Goal: Task Accomplishment & Management: Use online tool/utility

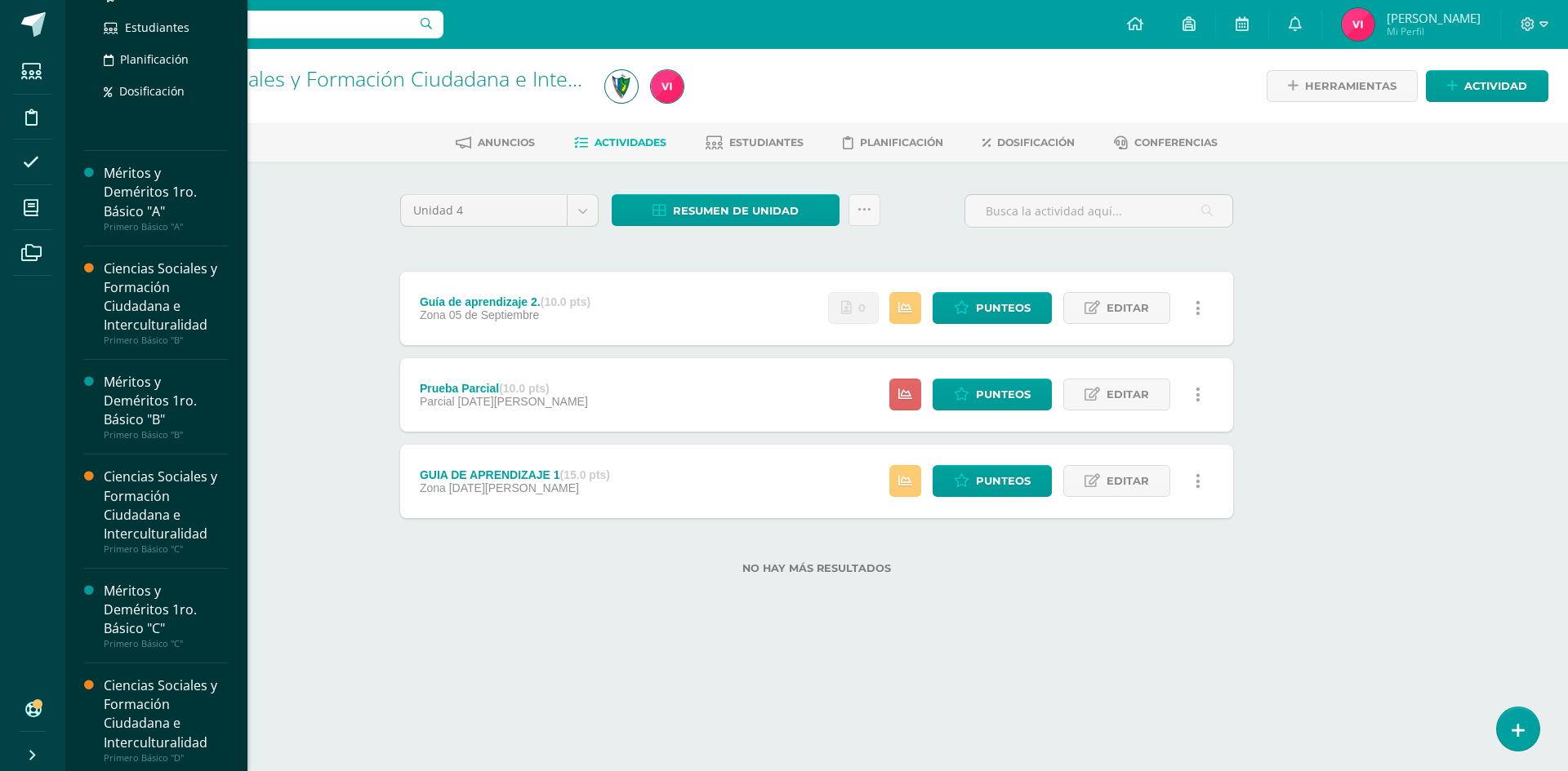
scroll to position [327, 0]
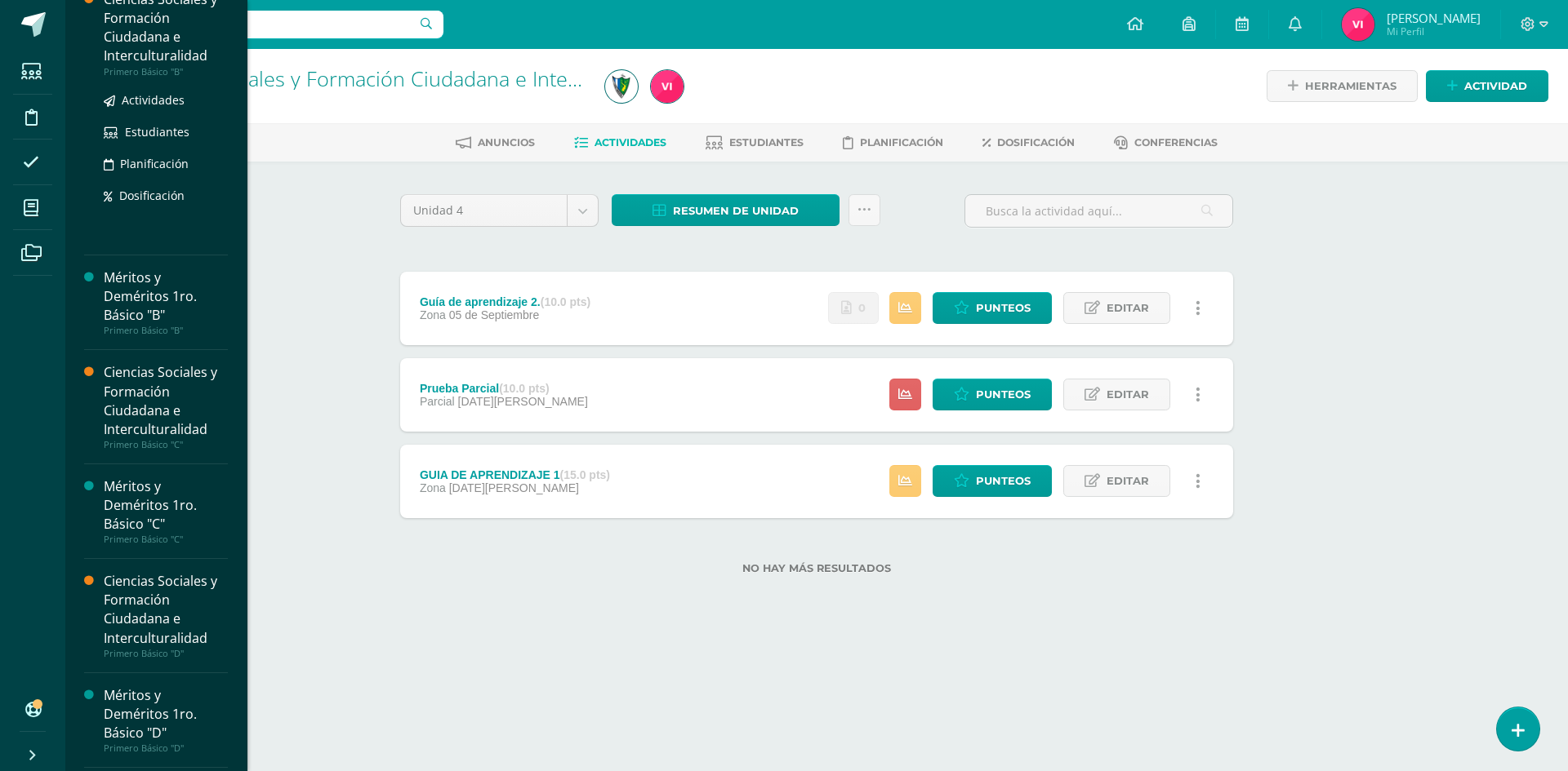
click at [150, 21] on div "Ciencias Sociales y Formación Ciudadana e Interculturalidad" at bounding box center [165, 27] width 124 height 75
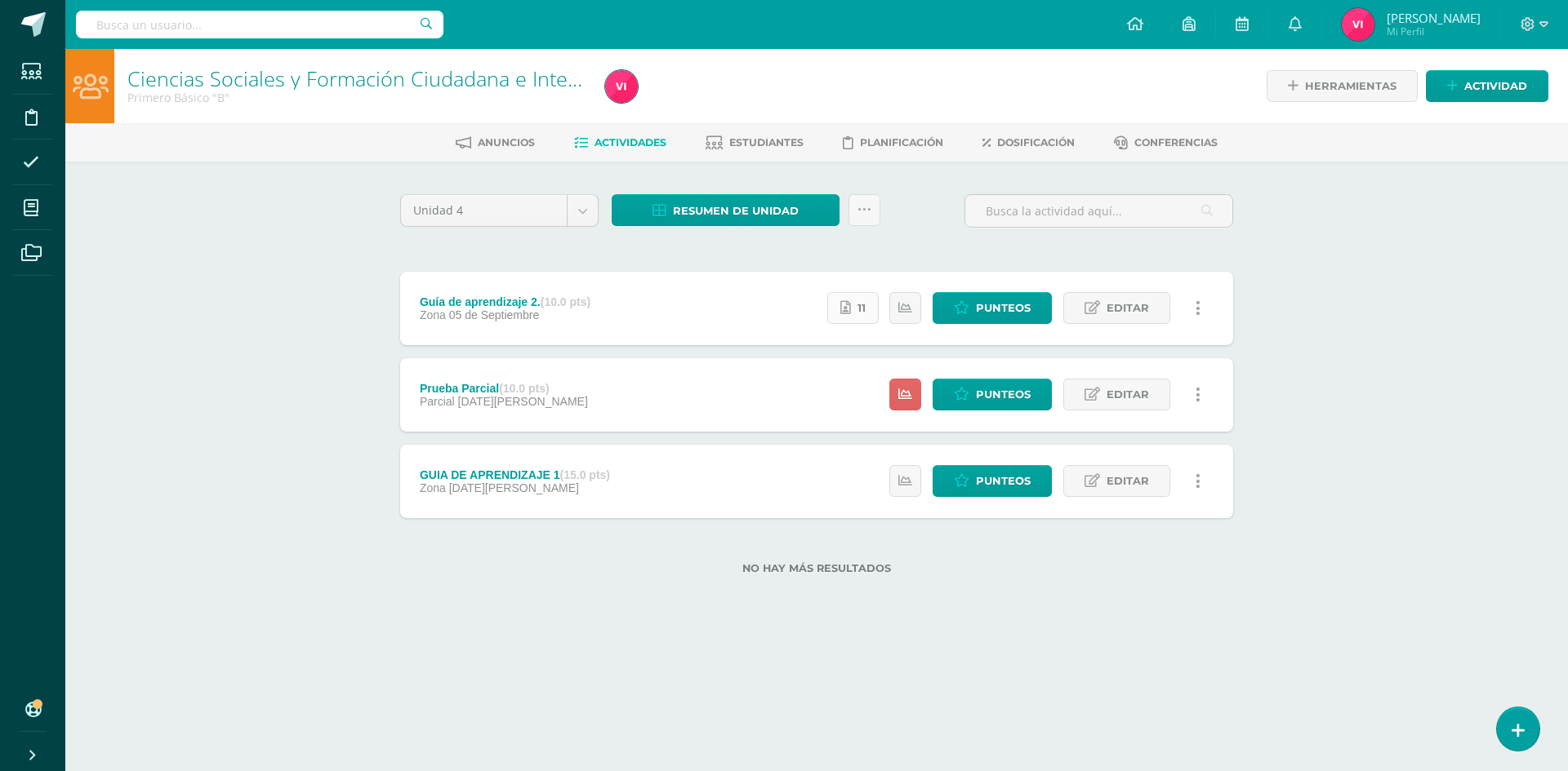
click at [850, 308] on icon at bounding box center [845, 308] width 11 height 14
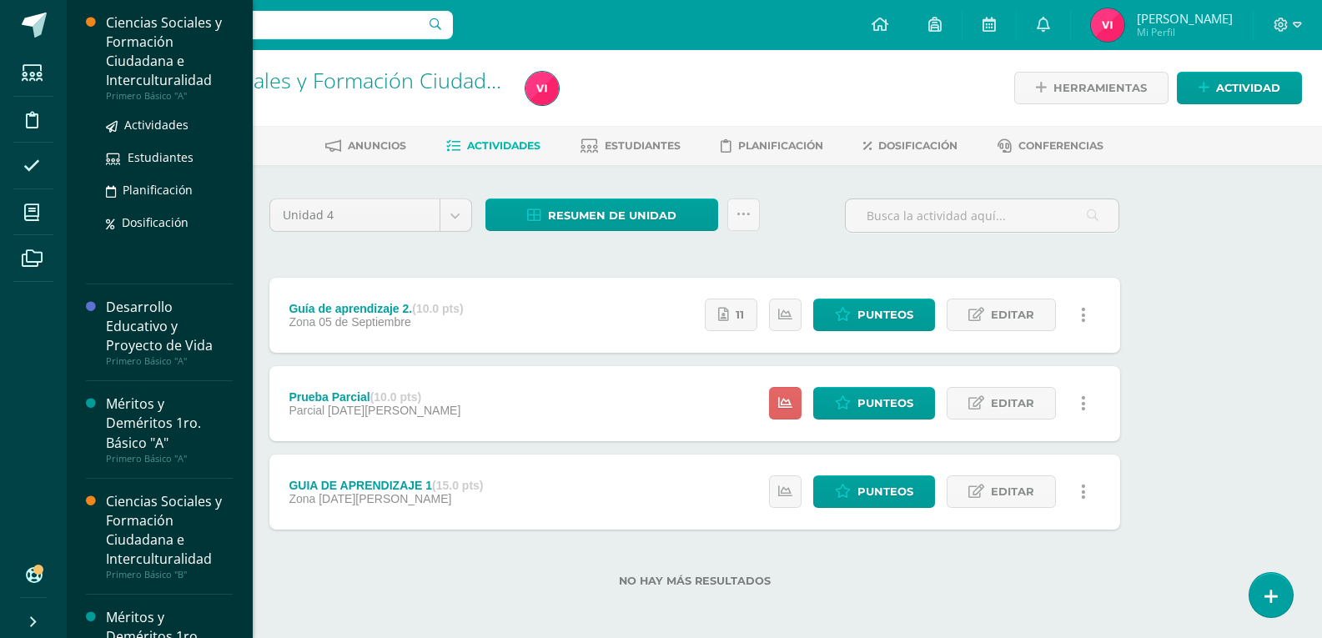
click at [143, 66] on div "Ciencias Sociales y Formación Ciudadana e Interculturalidad" at bounding box center [169, 51] width 127 height 77
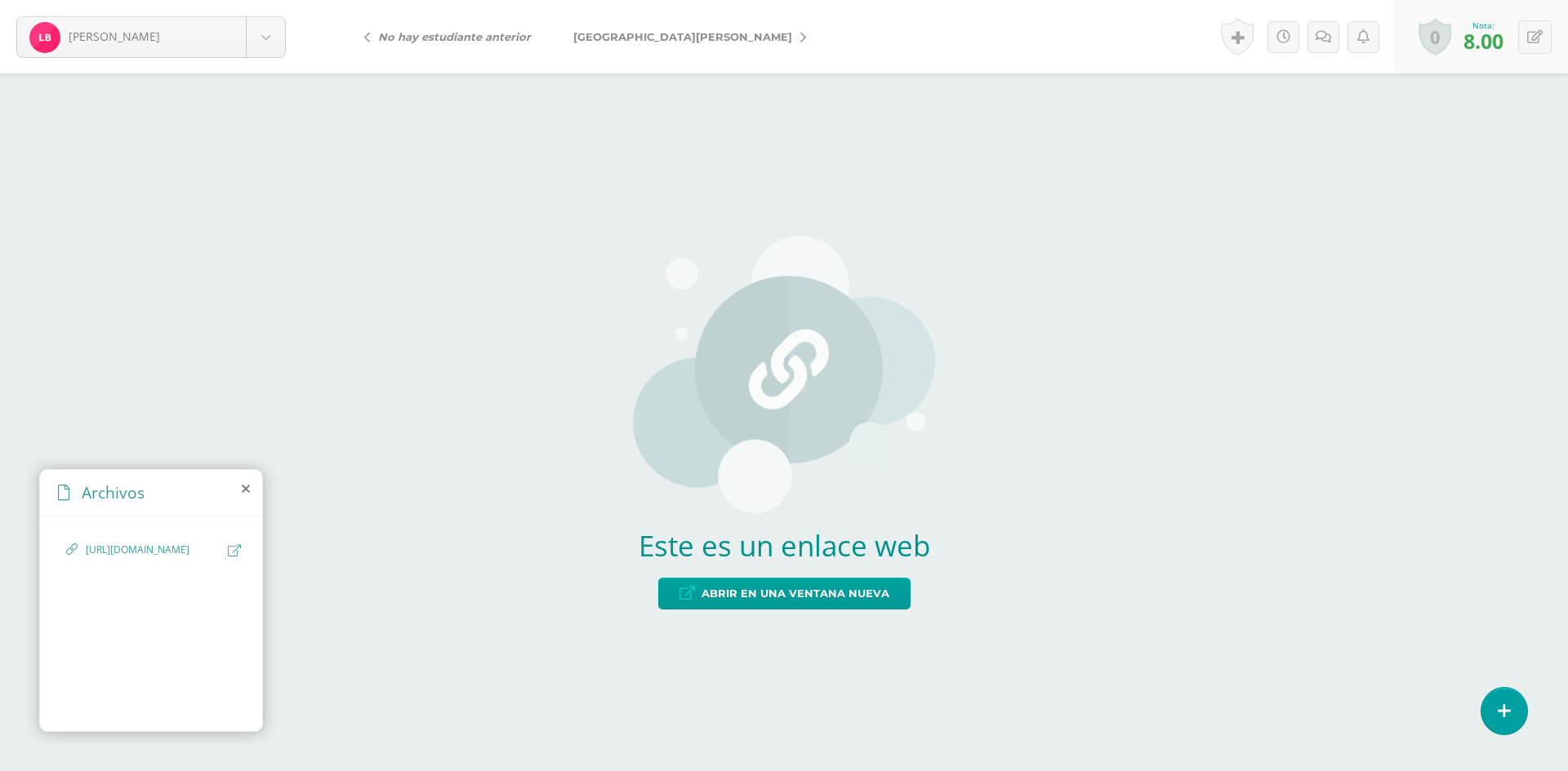
click at [175, 559] on span "[URL][DOMAIN_NAME]" at bounding box center [153, 551] width 134 height 16
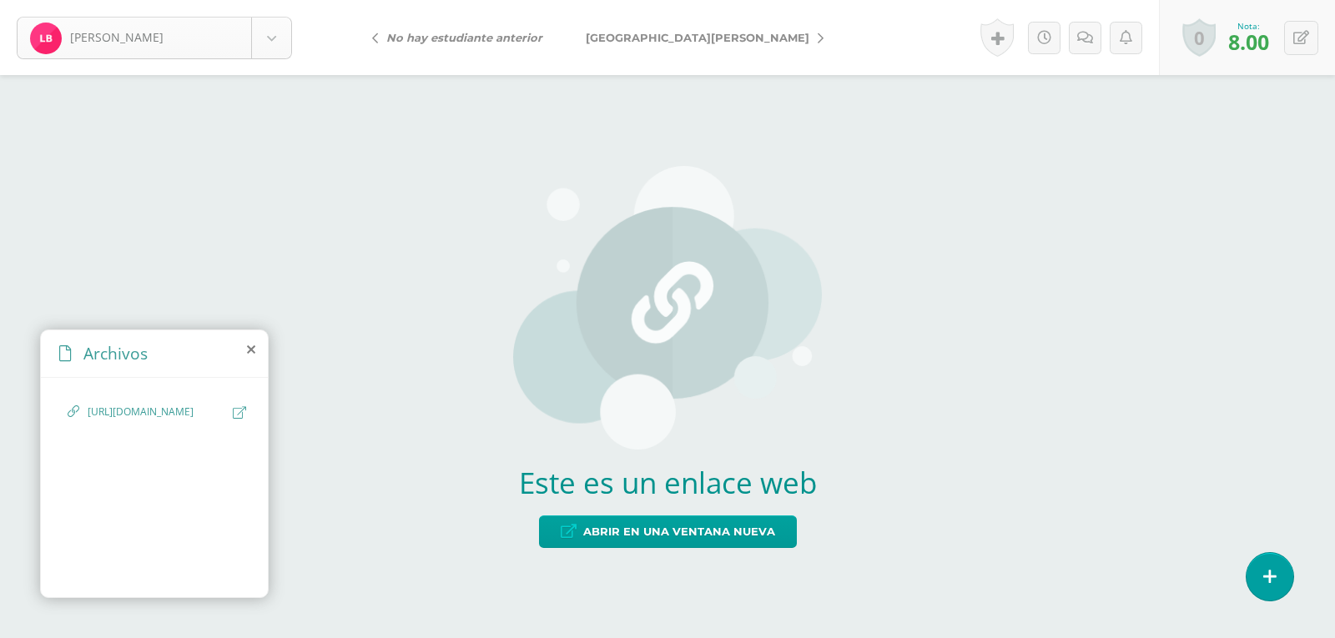
click at [261, 0] on body "[PERSON_NAME] [PERSON_NAME] [GEOGRAPHIC_DATA][PERSON_NAME] [PERSON_NAME] [GEOGR…" at bounding box center [667, 0] width 1335 height 0
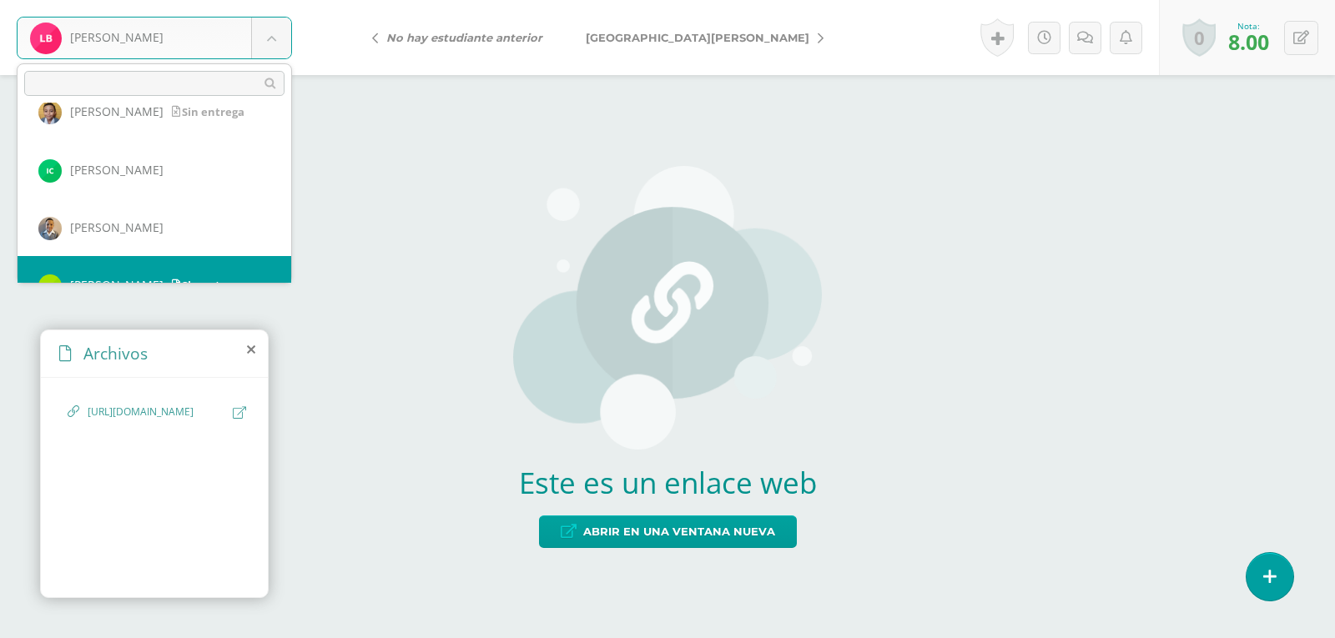
scroll to position [233, 0]
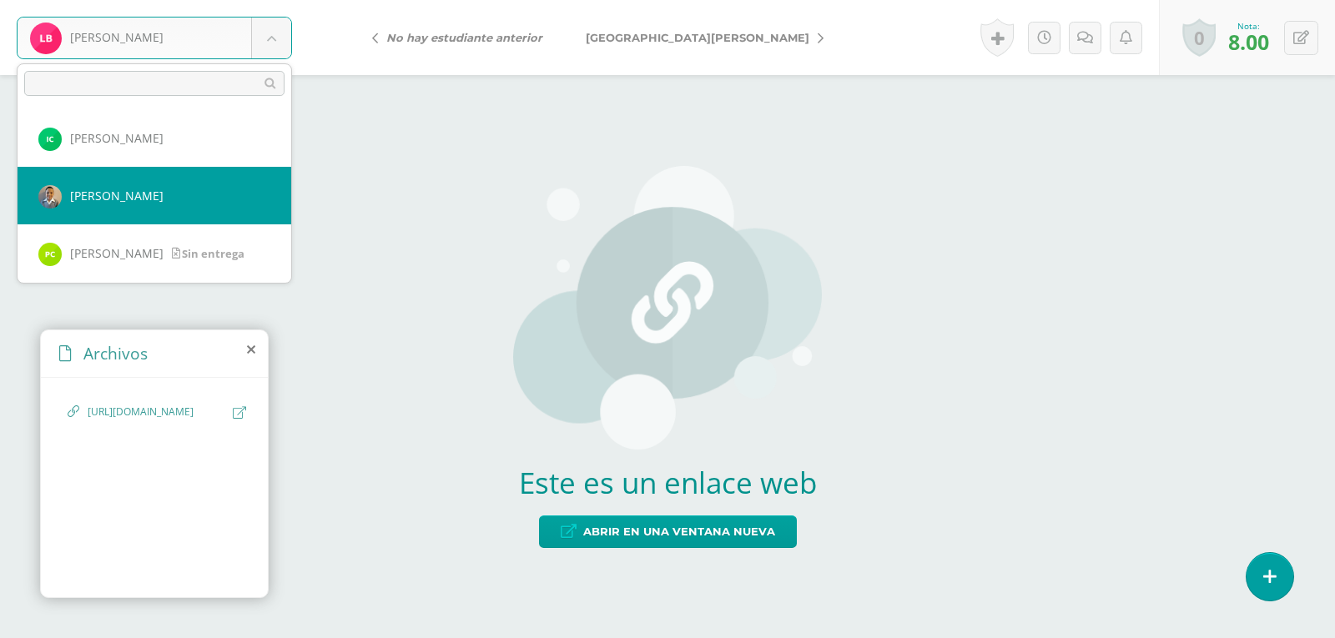
select select "272"
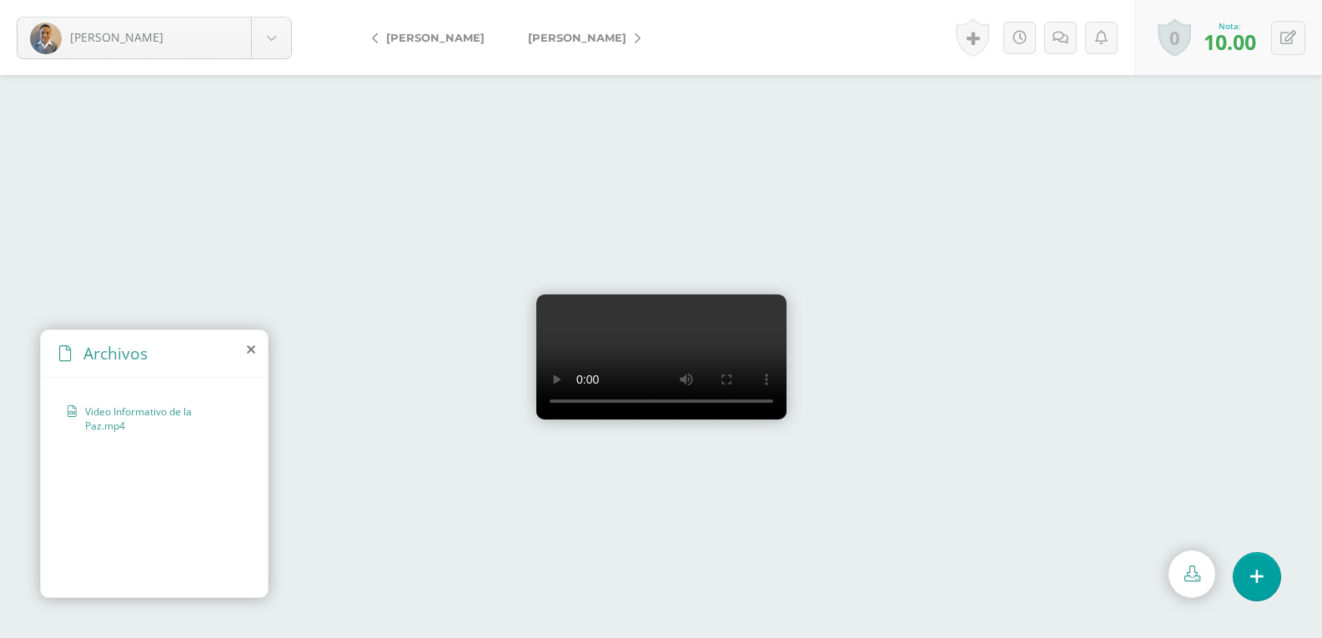
click at [637, 332] on video at bounding box center [661, 357] width 250 height 125
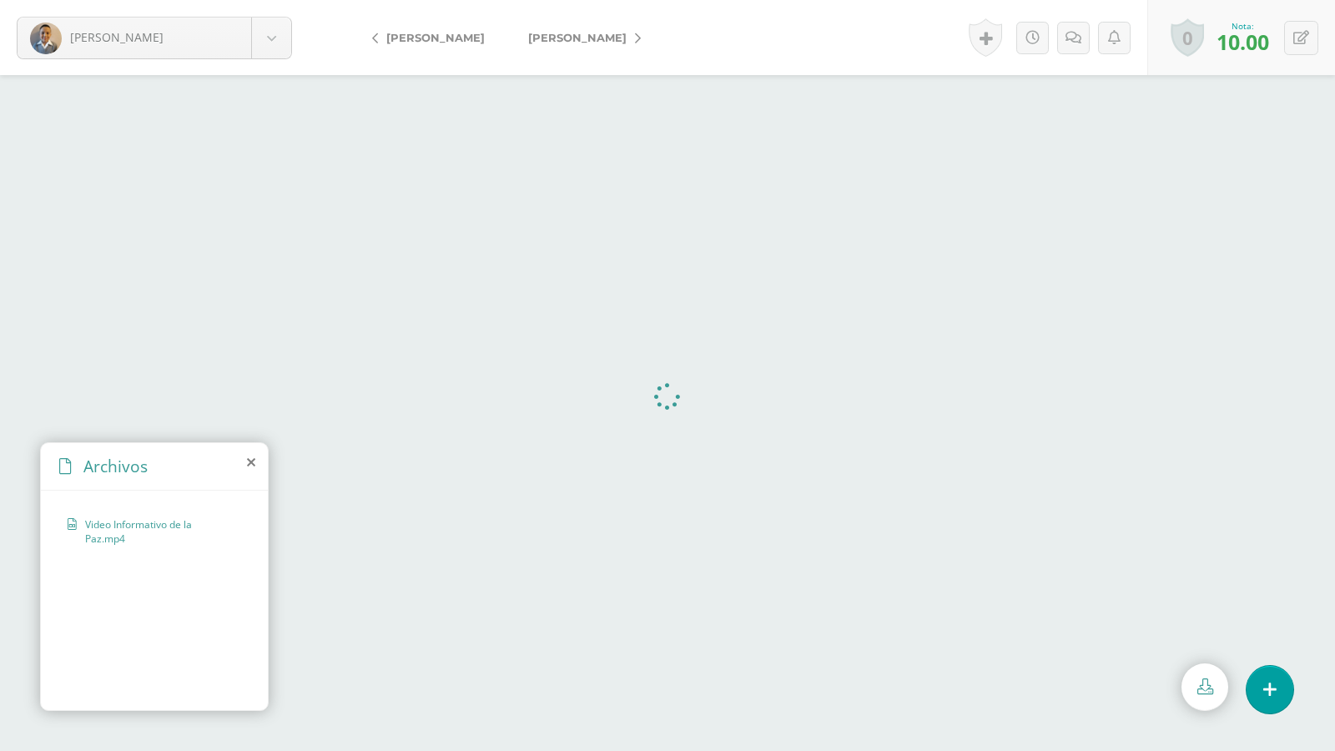
click at [667, 413] on video at bounding box center [667, 413] width 0 height 0
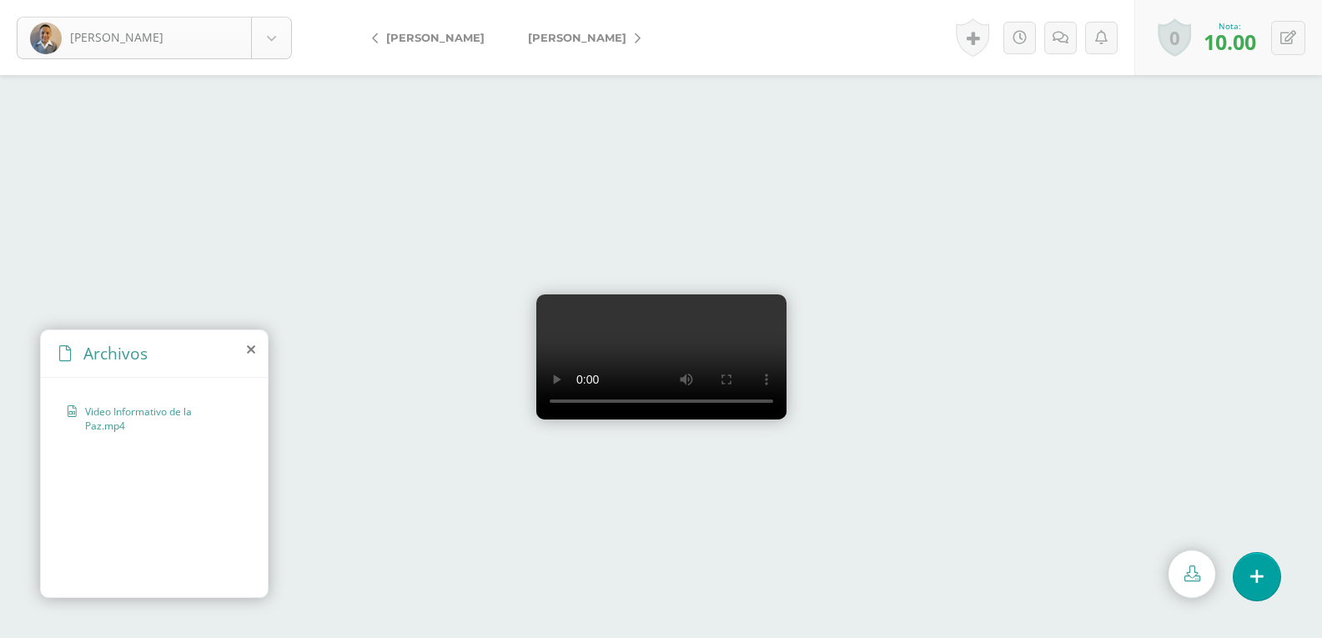
click at [270, 0] on body "Cerna, José Bermudez, Lucas Burgos, Ana Camposeco, Pablo Carrillo, Dominyck Cas…" at bounding box center [661, 0] width 1322 height 0
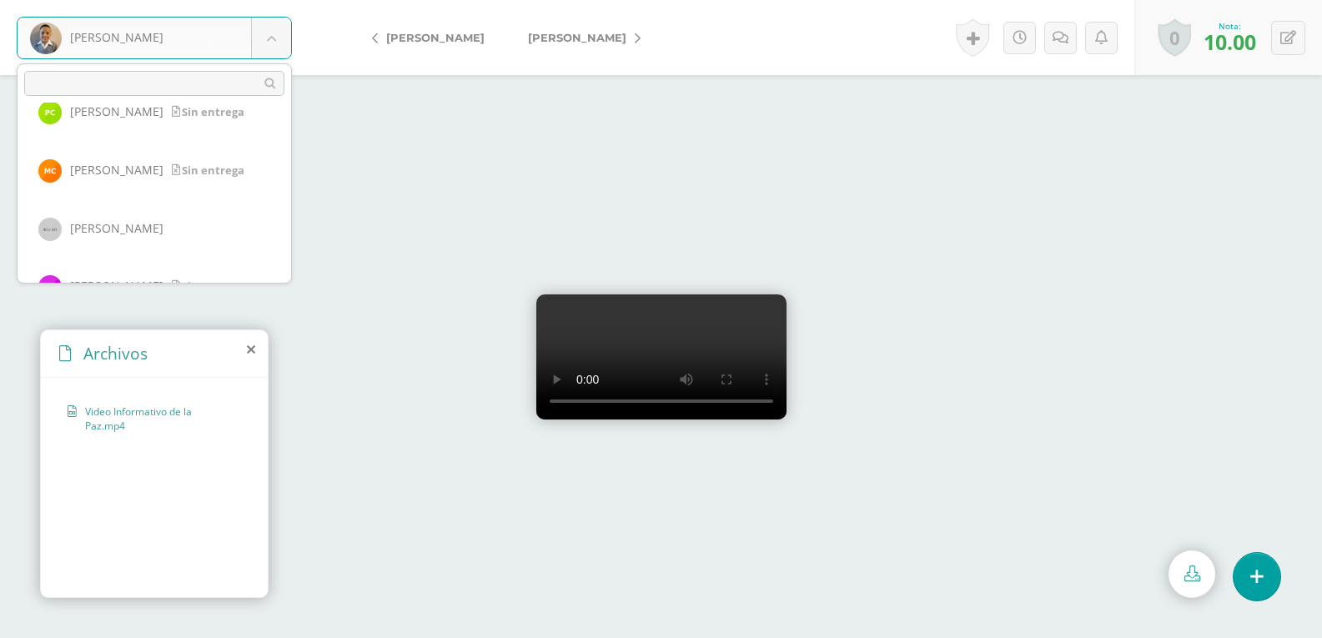
scroll to position [408, 0]
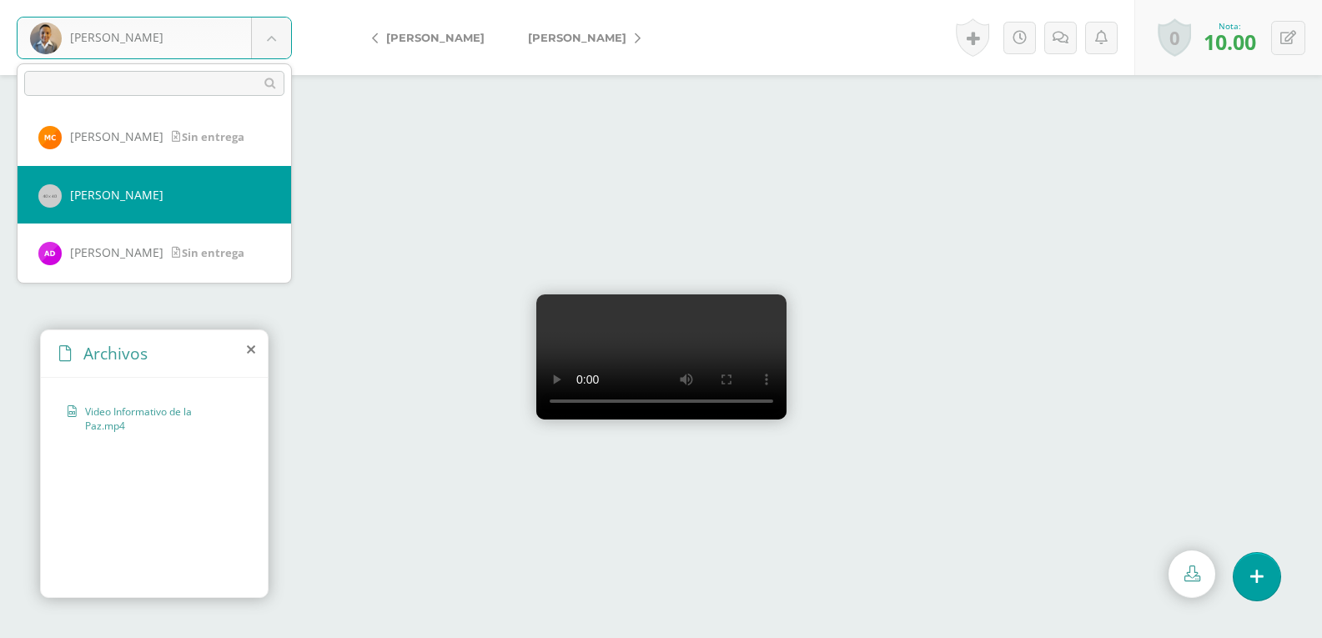
select select "325"
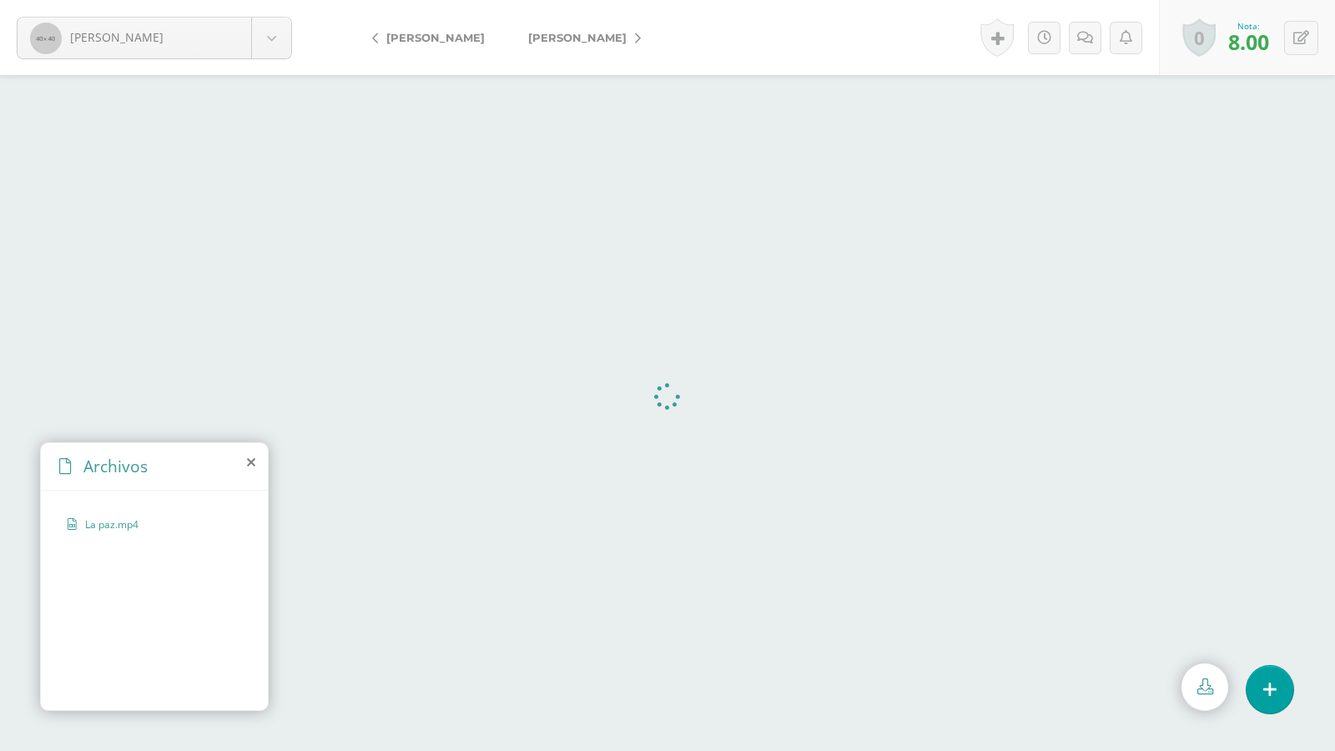
click at [667, 413] on video at bounding box center [667, 413] width 0 height 0
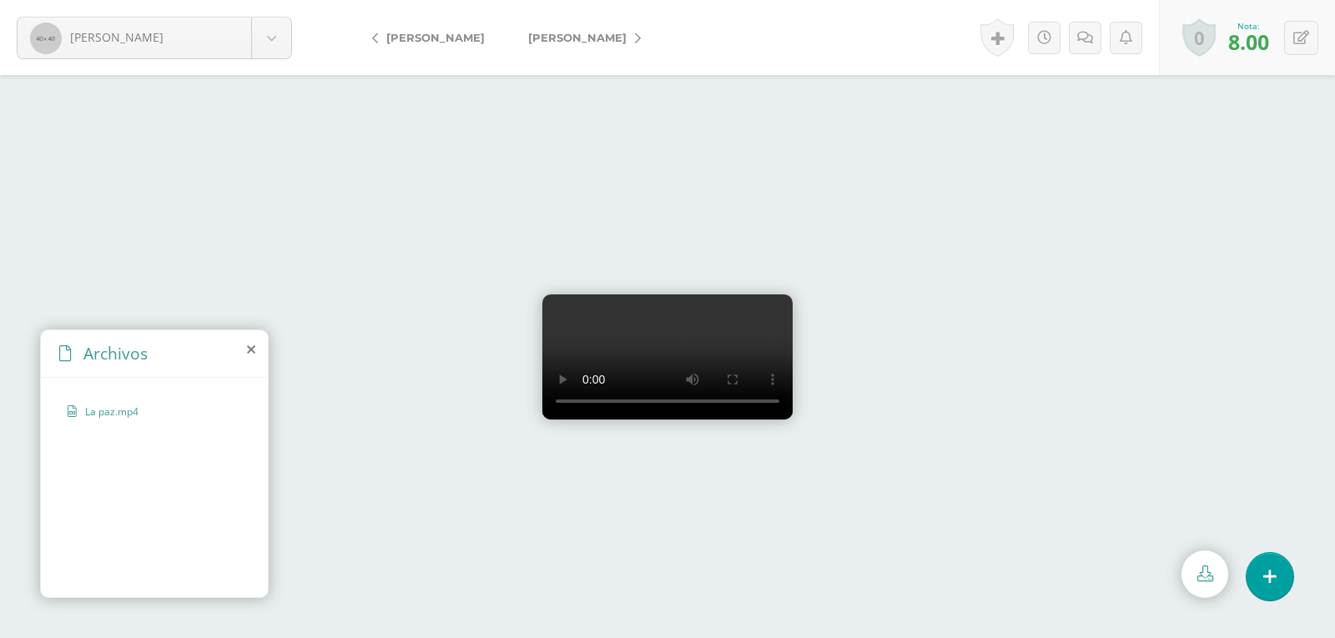
click at [793, 388] on video at bounding box center [667, 357] width 250 height 125
click at [793, 387] on video at bounding box center [667, 357] width 250 height 125
click at [274, 0] on body "[PERSON_NAME] [PERSON_NAME] [GEOGRAPHIC_DATA][PERSON_NAME] [PERSON_NAME] [GEOGR…" at bounding box center [667, 0] width 1335 height 0
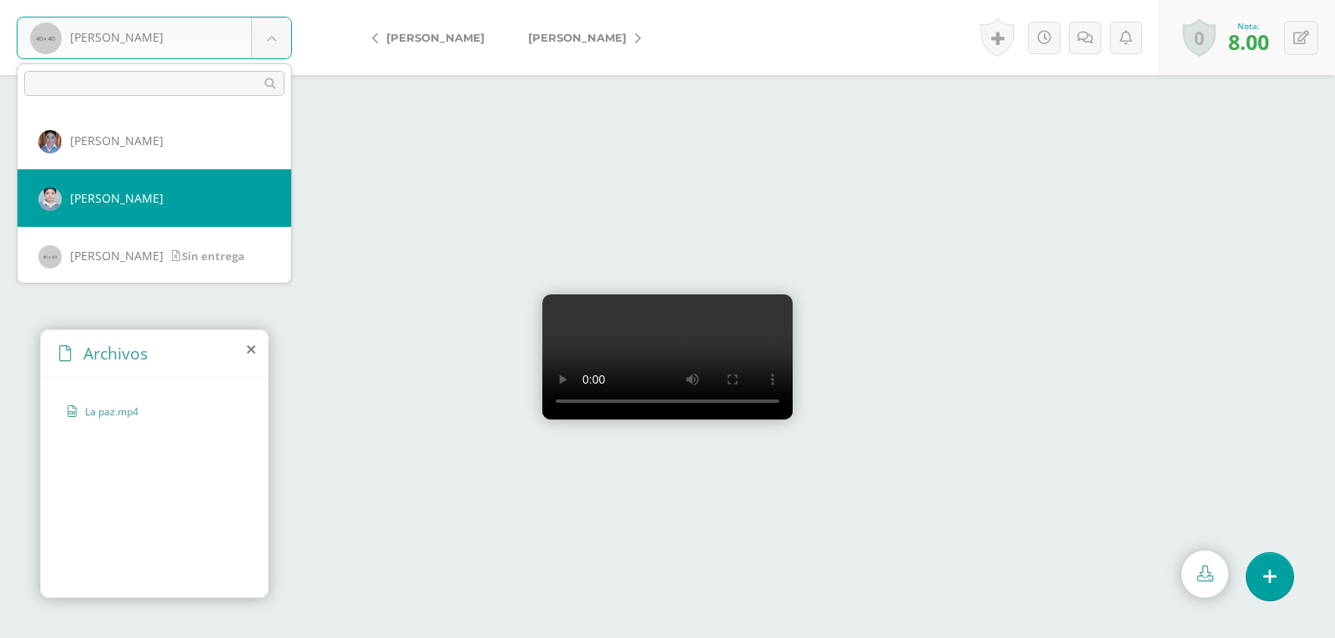
scroll to position [1686, 0]
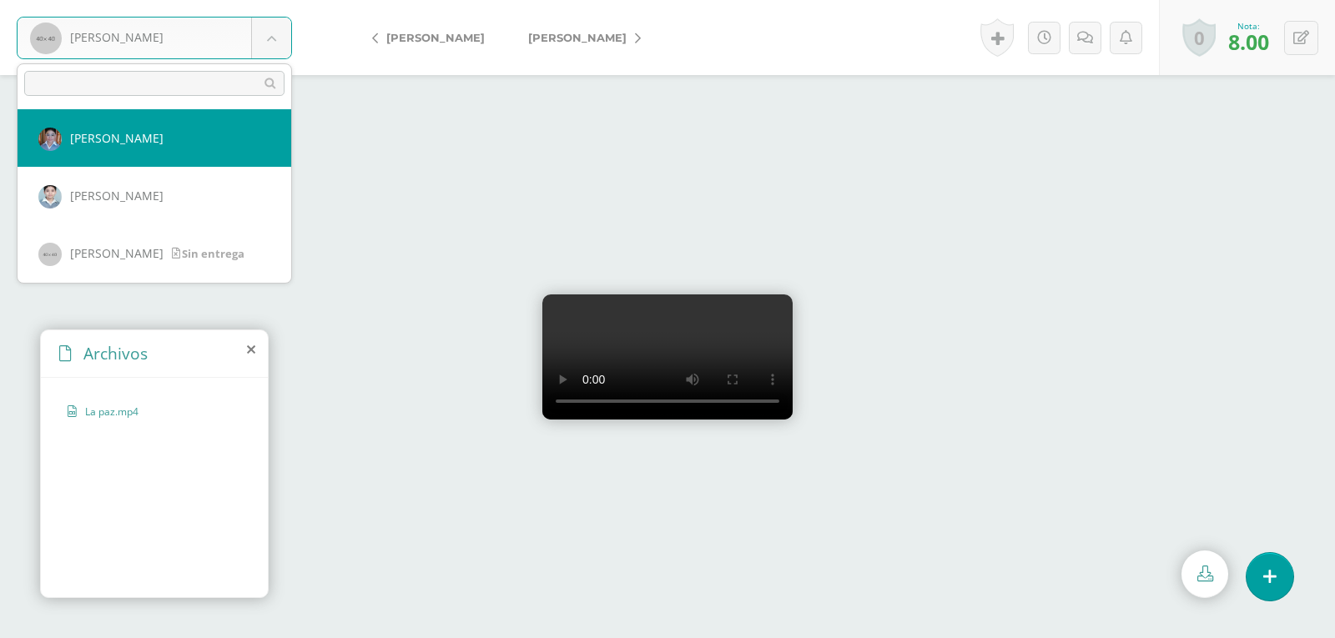
select select "315"
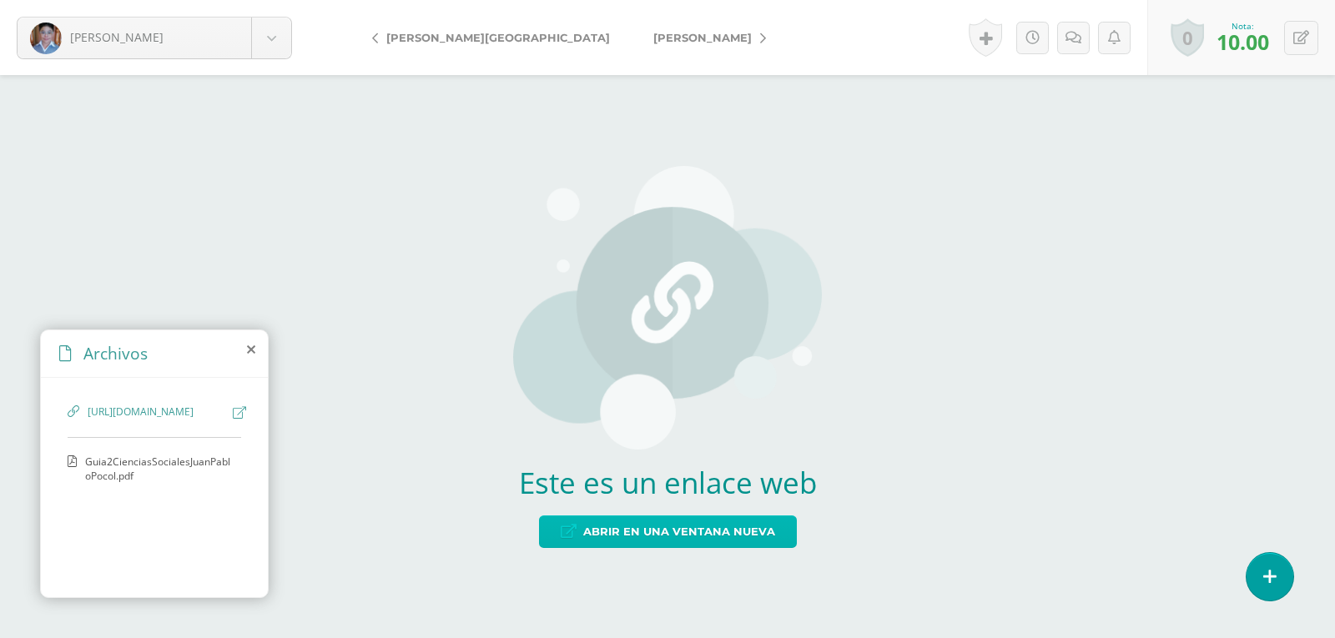
click at [659, 527] on span "Abrir en una ventana nueva" at bounding box center [679, 531] width 192 height 31
click at [278, 0] on body "Pocol, Juan Bermudez, Lucas Burgos, Ana Camposeco, Pablo Carrillo, Dominyck Cas…" at bounding box center [667, 0] width 1335 height 0
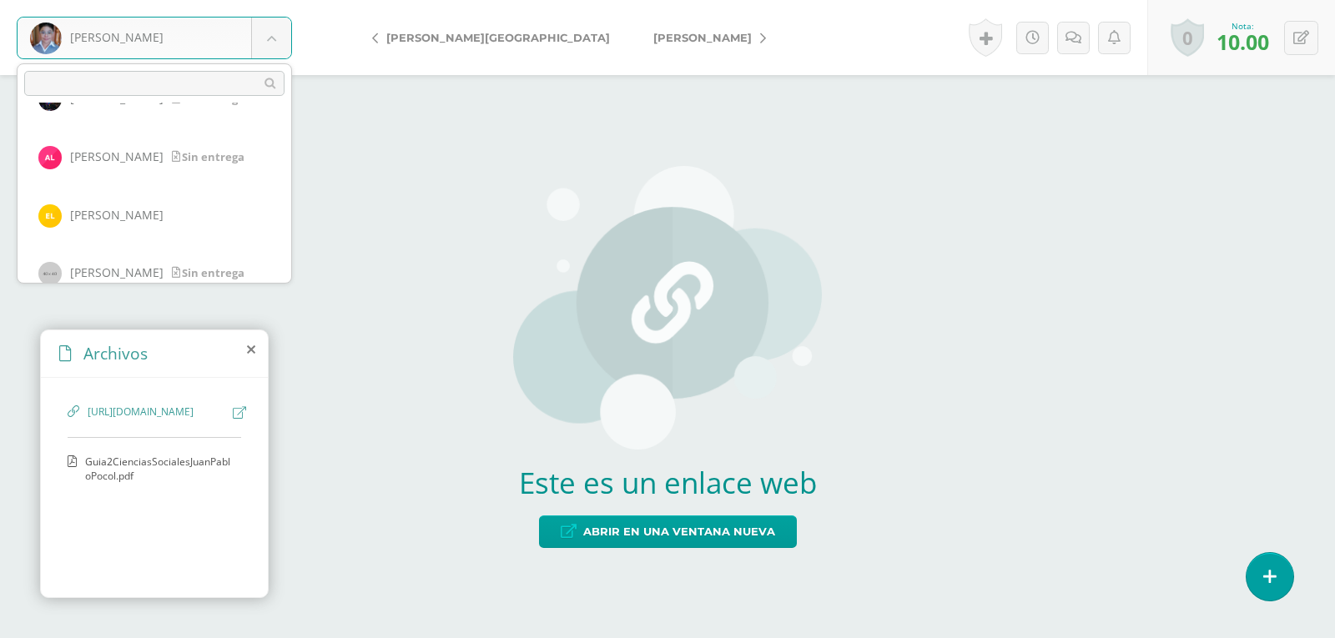
scroll to position [1110, 0]
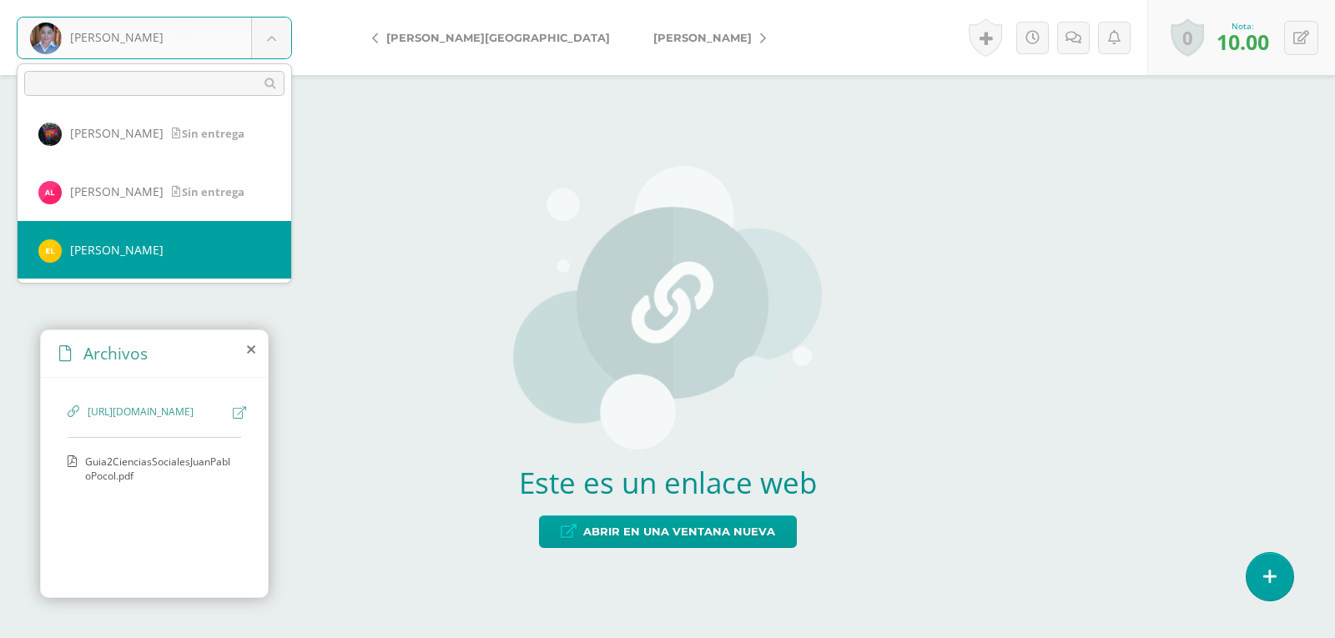
select select "2298"
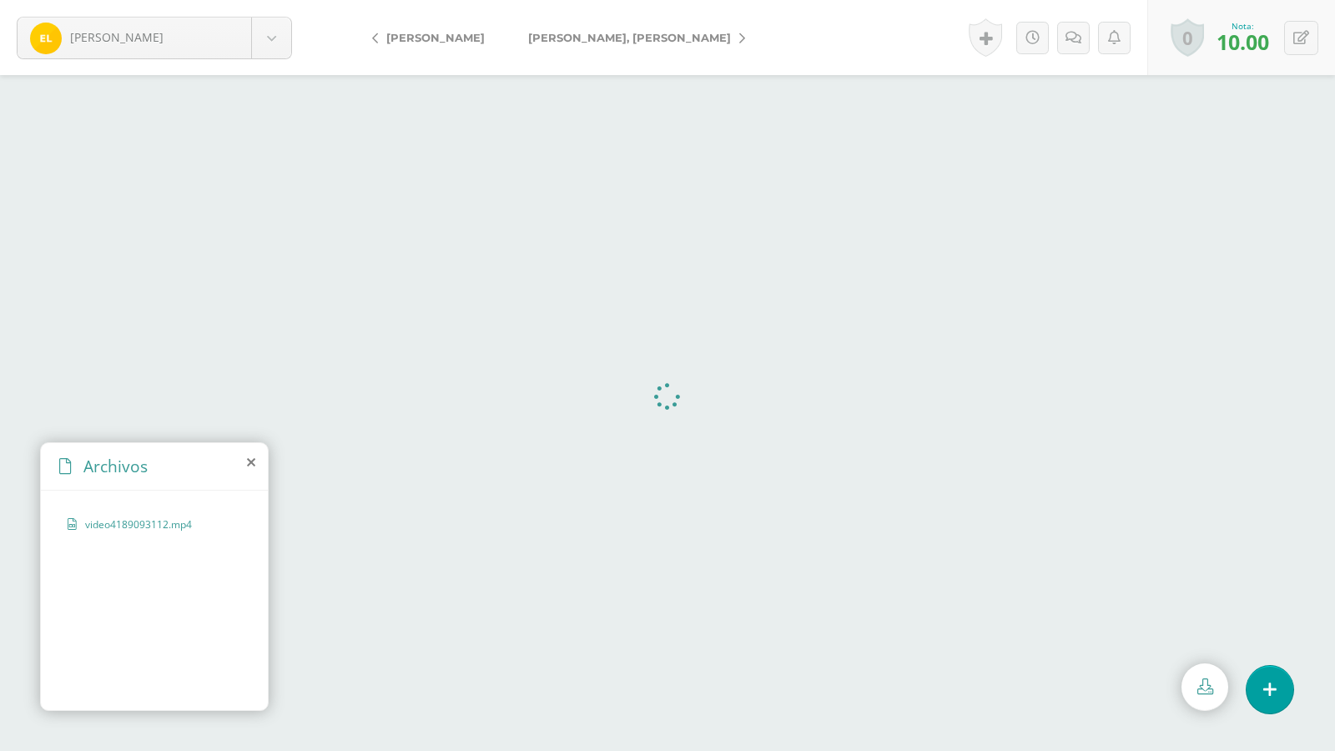
click at [667, 413] on video at bounding box center [667, 413] width 0 height 0
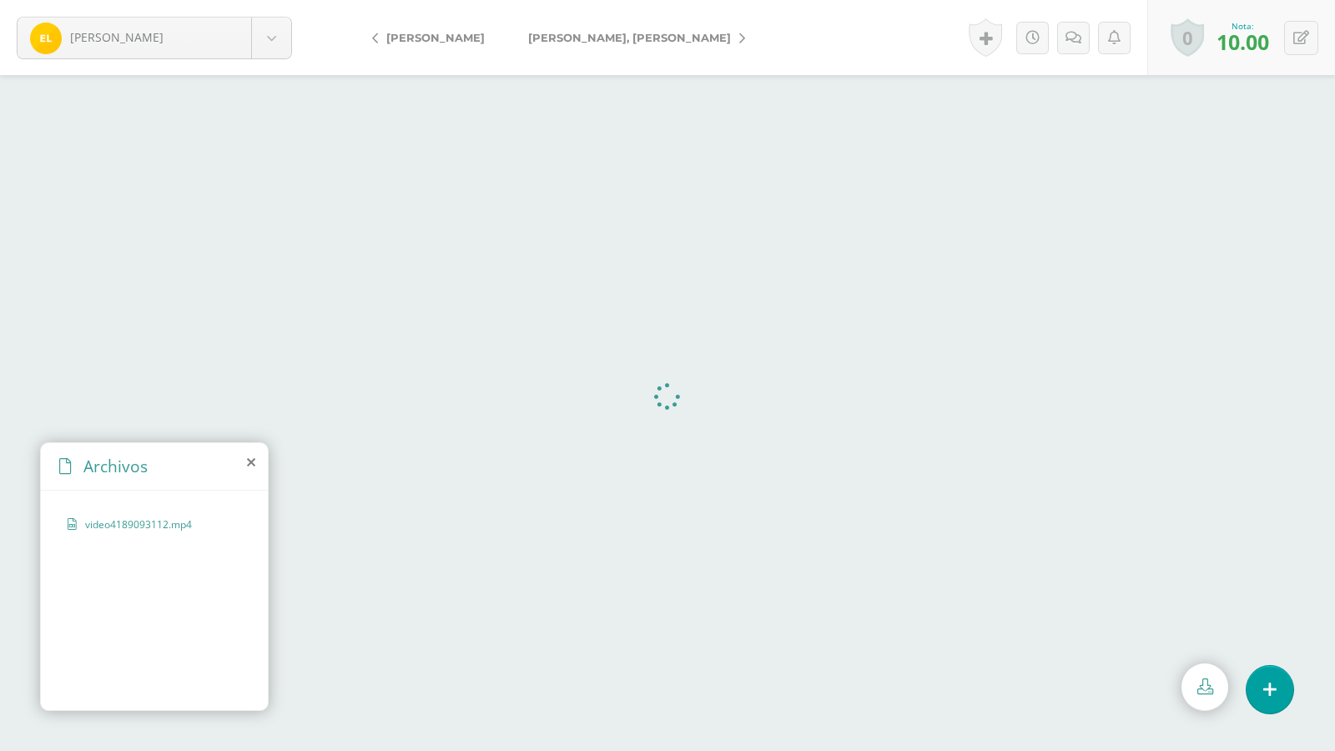
click at [667, 413] on video at bounding box center [667, 413] width 0 height 0
drag, startPoint x: 963, startPoint y: 495, endPoint x: 1085, endPoint y: 667, distance: 211.1
click at [667, 413] on video at bounding box center [667, 413] width 0 height 0
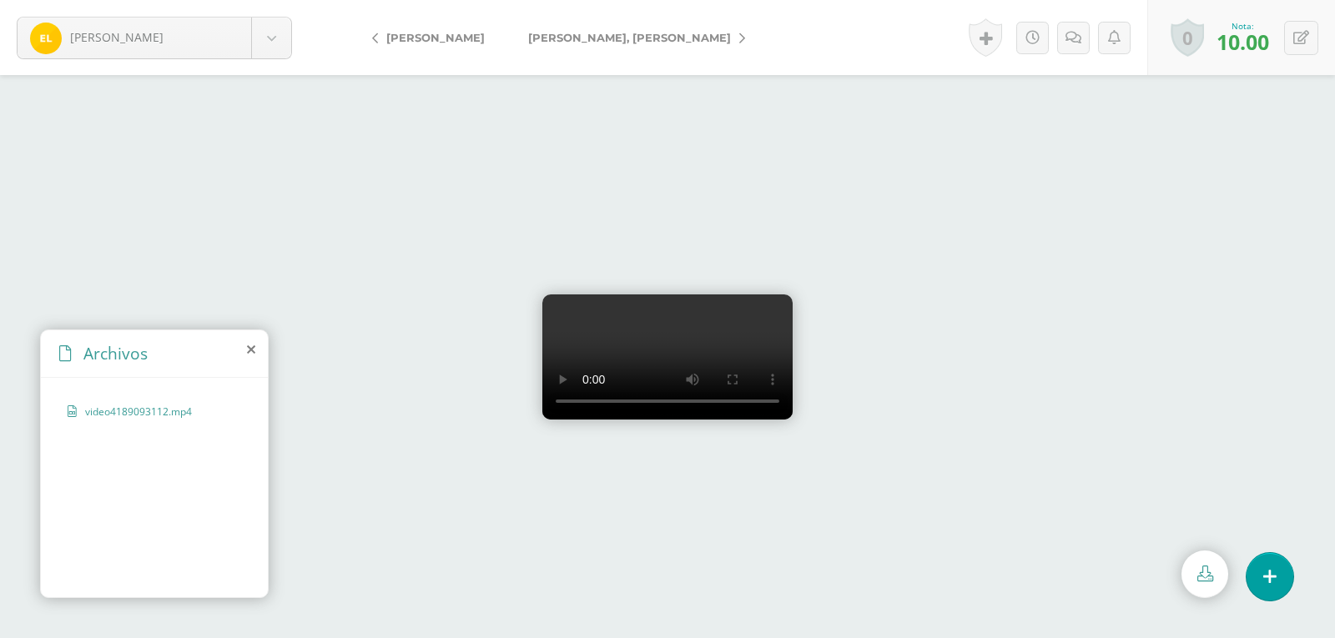
drag, startPoint x: 842, startPoint y: 223, endPoint x: 818, endPoint y: 298, distance: 78.6
click at [793, 295] on video at bounding box center [667, 357] width 250 height 125
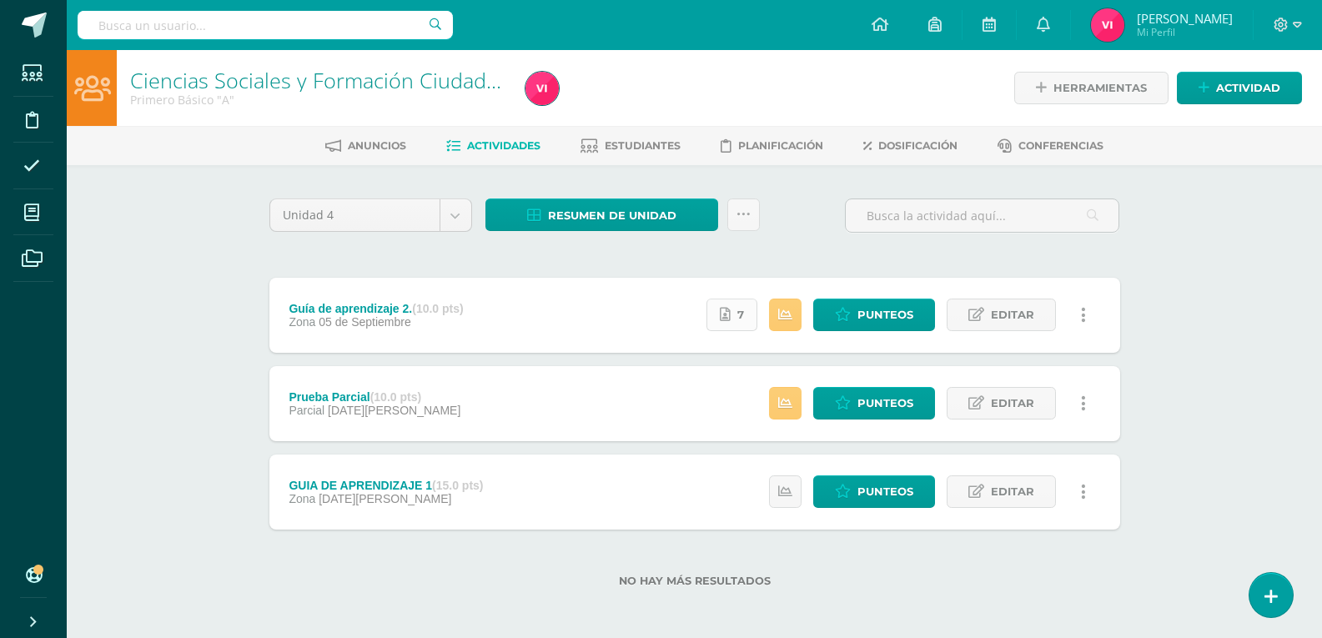
click at [731, 317] on icon at bounding box center [725, 315] width 11 height 14
click at [736, 306] on link "7" at bounding box center [732, 315] width 51 height 33
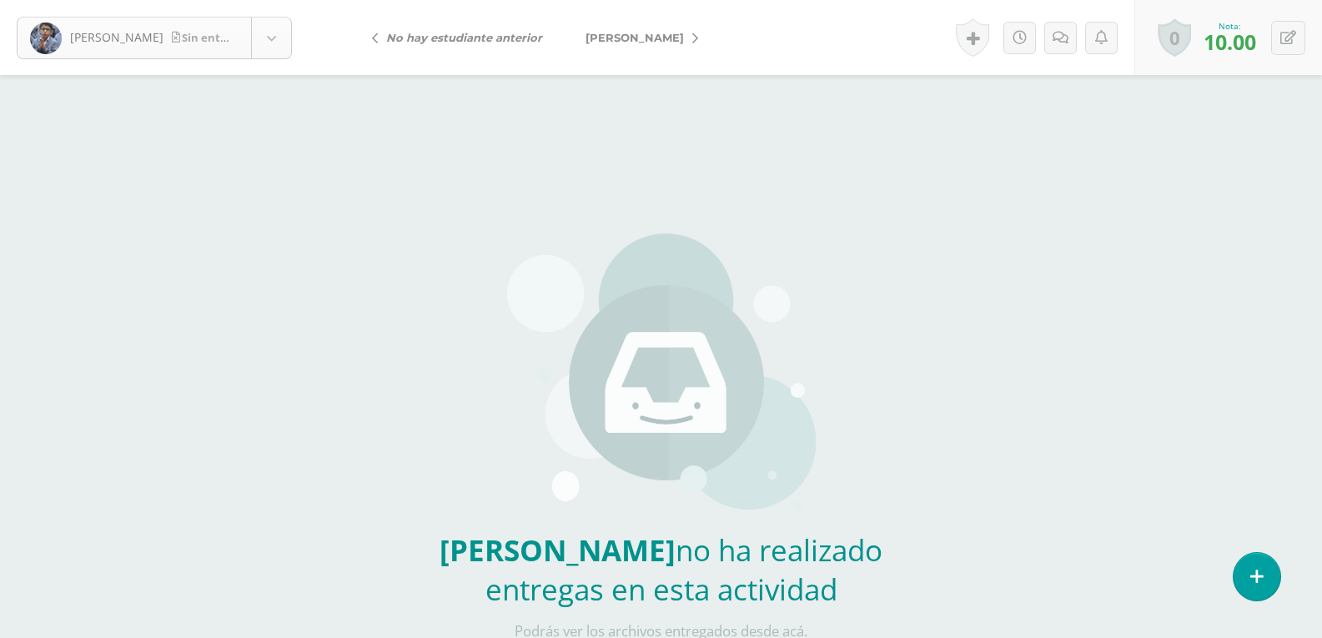
click at [276, 42] on body "Alvarado, Josué Sin entrega Alvarado, Josué Alvarez, Camilo Arévalo, Hector Aré…" at bounding box center [661, 347] width 1322 height 694
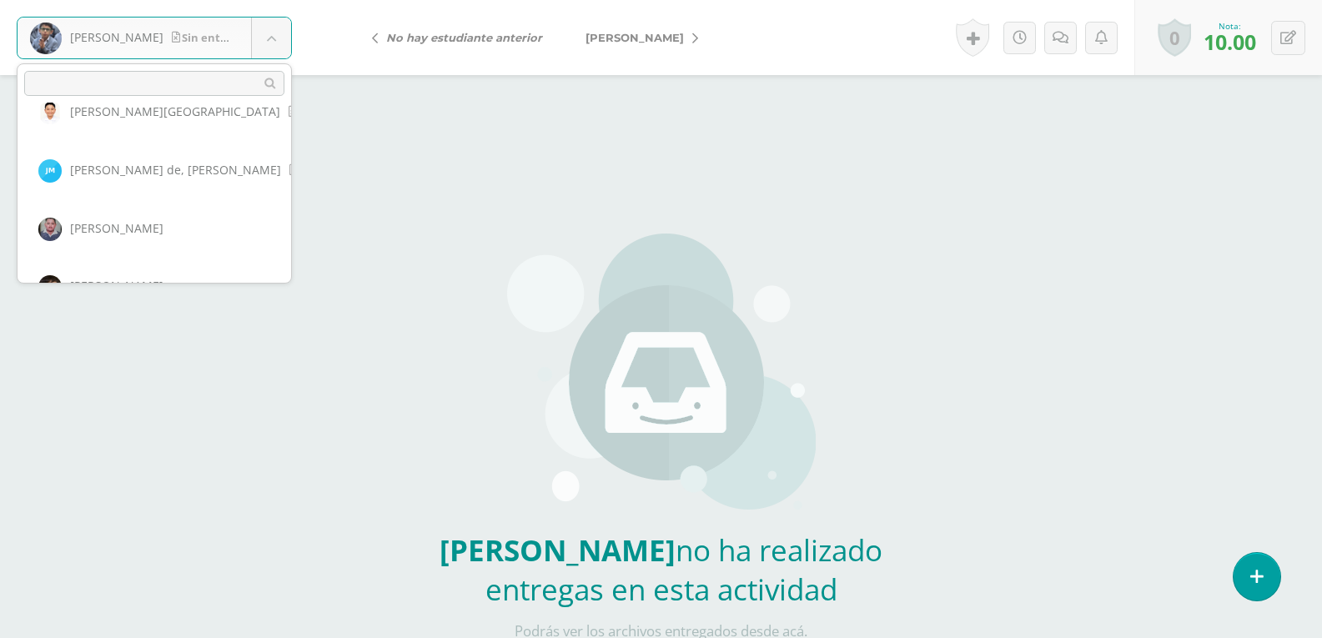
scroll to position [1121, 0]
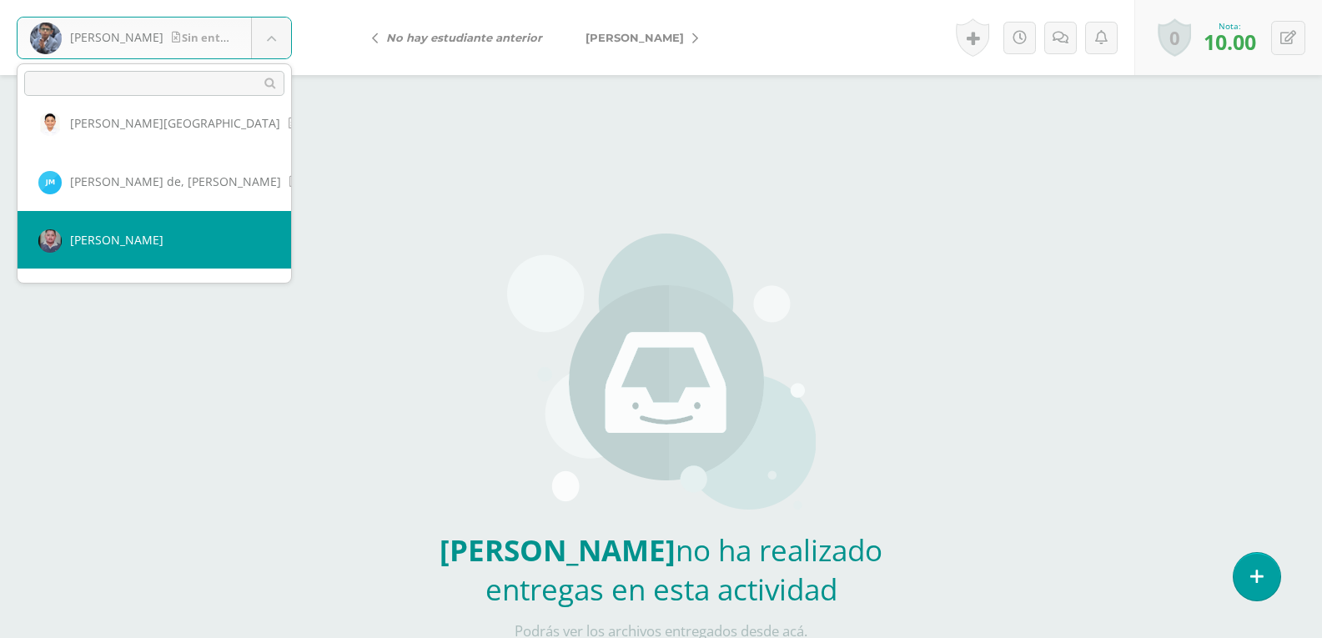
select select "362"
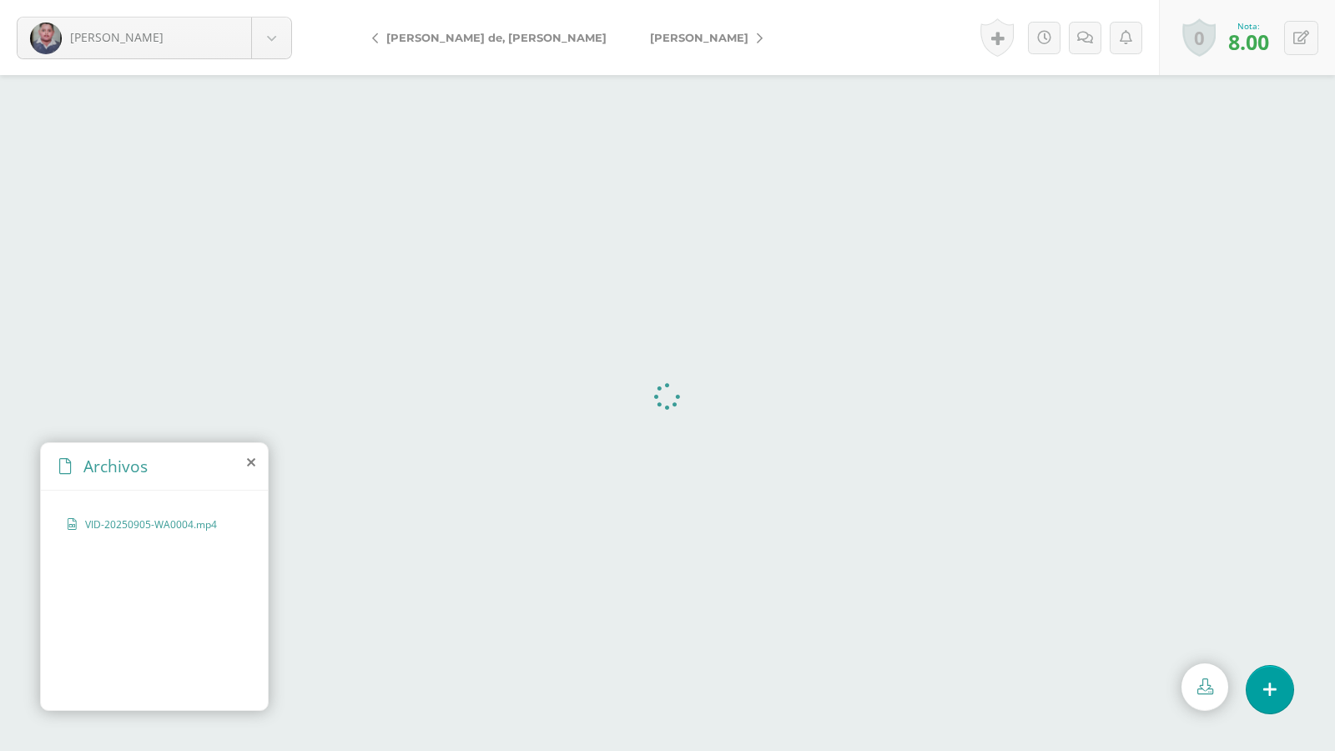
click at [667, 413] on video at bounding box center [667, 413] width 0 height 0
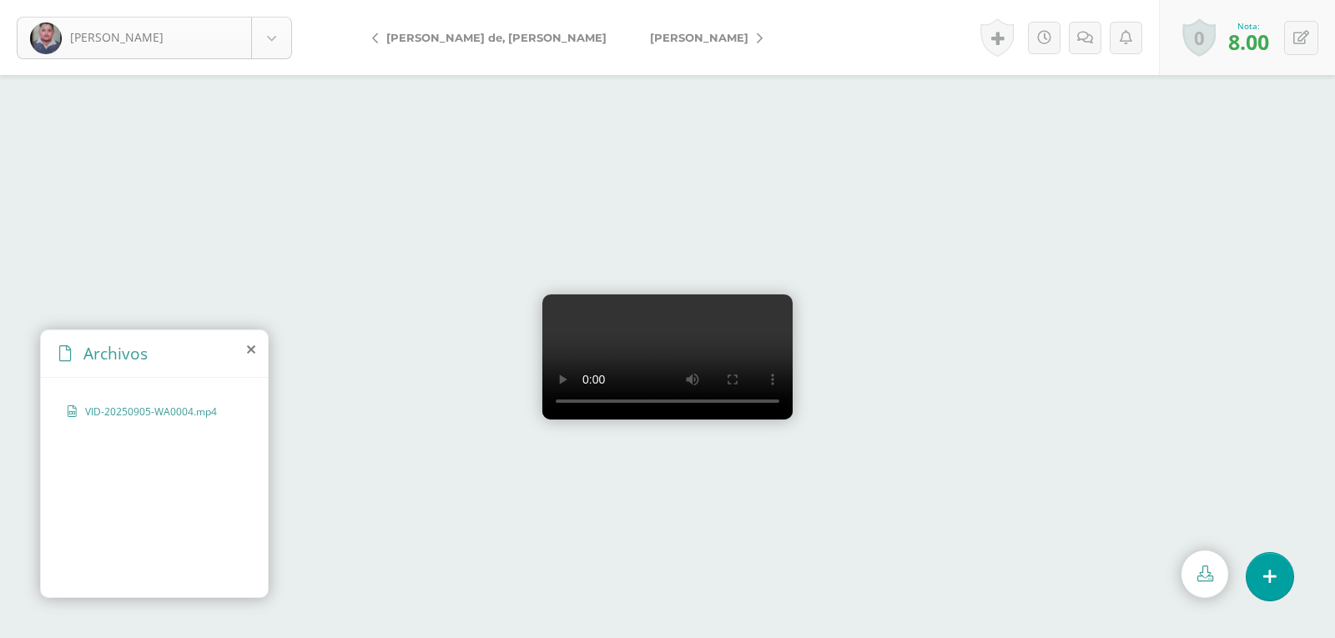
click at [279, 0] on body "[PERSON_NAME], [PERSON_NAME], [PERSON_NAME], [PERSON_NAME], [PERSON_NAME], [PER…" at bounding box center [667, 0] width 1335 height 0
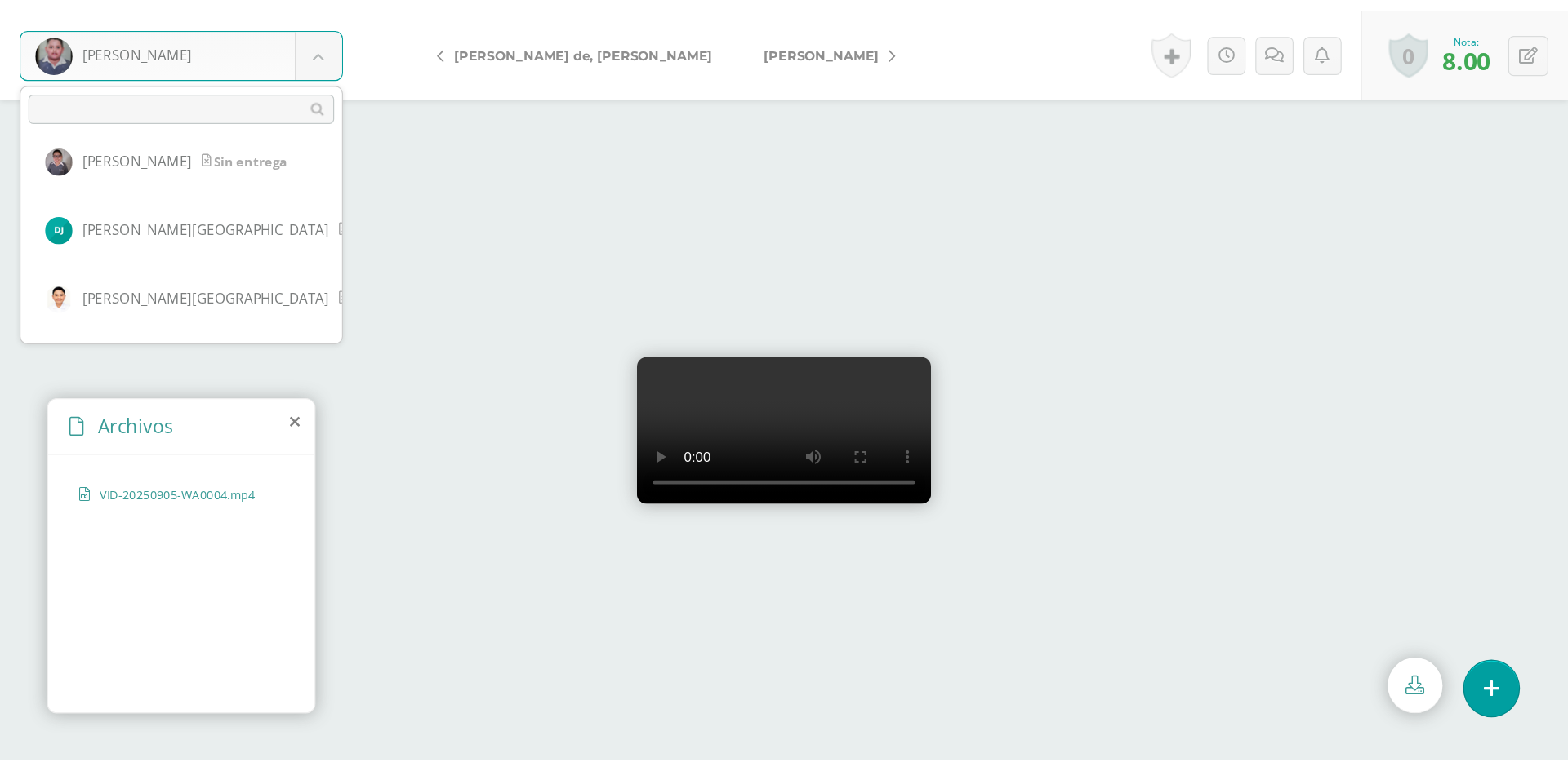
scroll to position [273, 0]
